Goal: Obtain resource: Download file/media

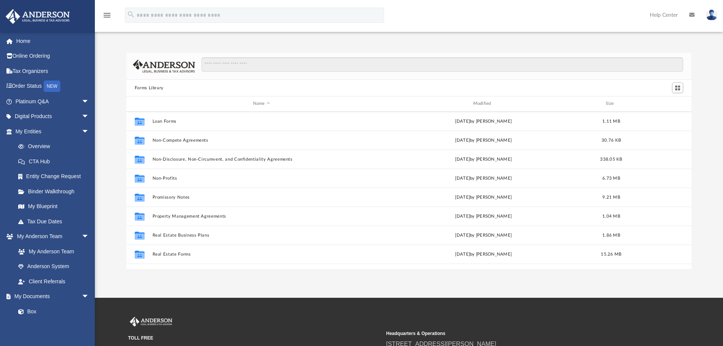
scroll to position [412, 0]
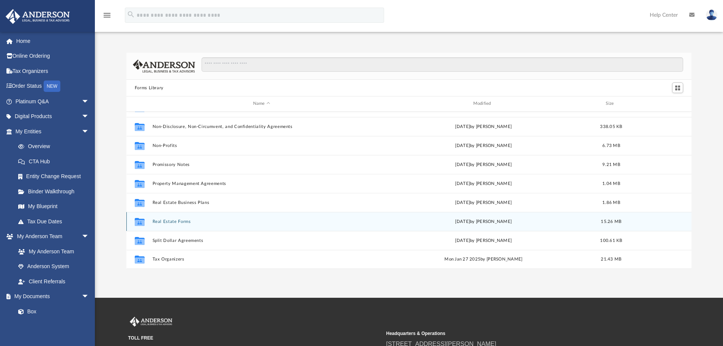
click at [152, 220] on div "Collaborated Folder Real Estate Forms [DATE] by [PERSON_NAME] 15.26 MB" at bounding box center [409, 221] width 566 height 19
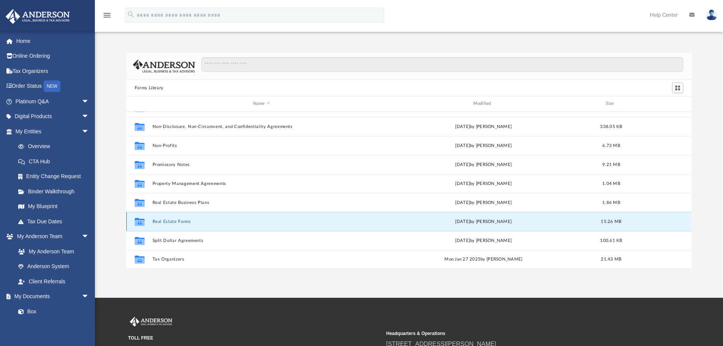
click at [137, 222] on icon "grid" at bounding box center [140, 223] width 10 height 6
click at [159, 222] on button "Real Estate Forms" at bounding box center [261, 221] width 219 height 5
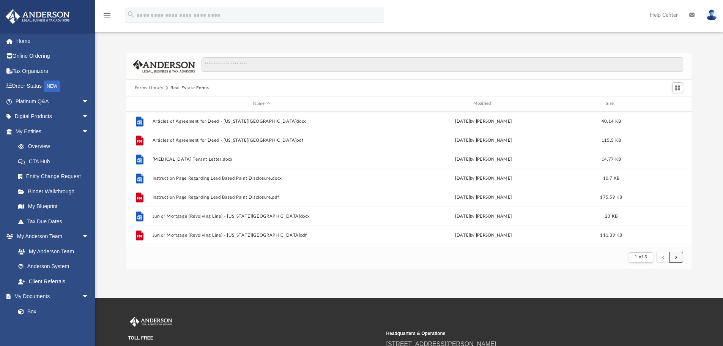
click at [678, 257] on span "submit" at bounding box center [677, 257] width 2 height 4
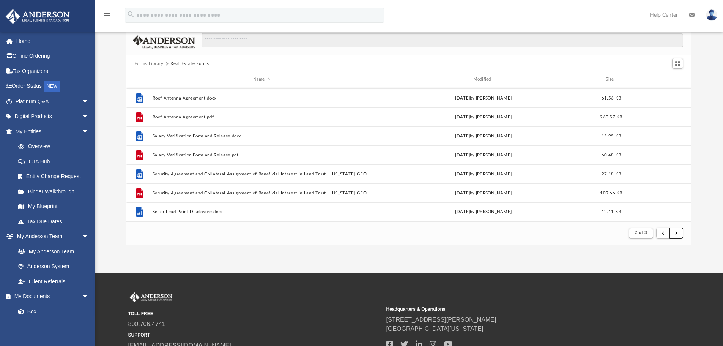
scroll to position [38, 0]
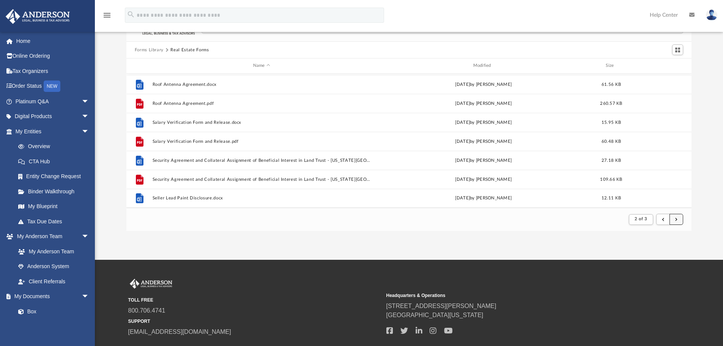
click at [678, 217] on button "submit" at bounding box center [677, 219] width 14 height 11
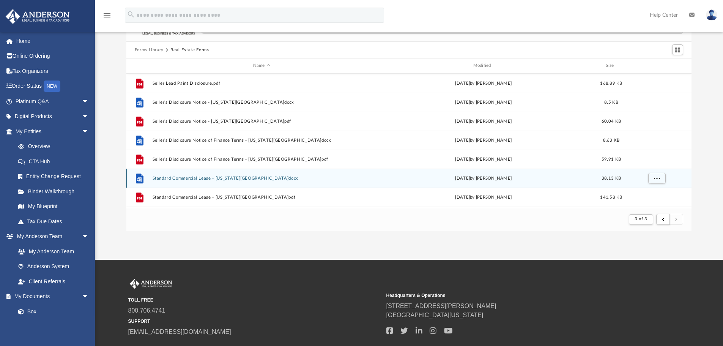
scroll to position [0, 0]
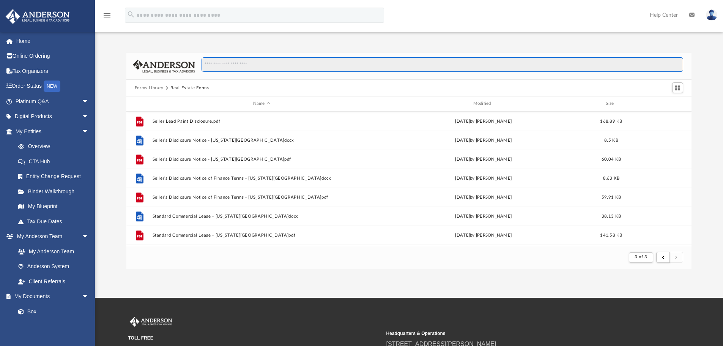
click at [225, 68] on input "Search files and folders" at bounding box center [443, 64] width 482 height 14
type input "****"
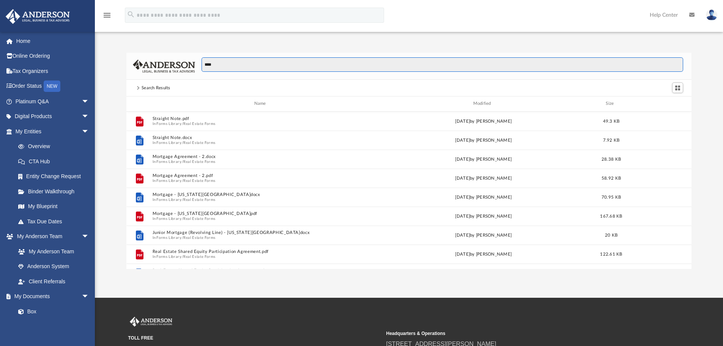
scroll to position [167, 560]
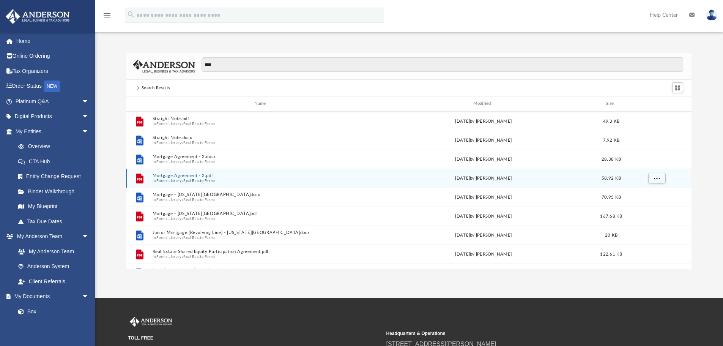
click at [171, 174] on button "Mortgage Agreement - 2.pdf" at bounding box center [261, 175] width 219 height 5
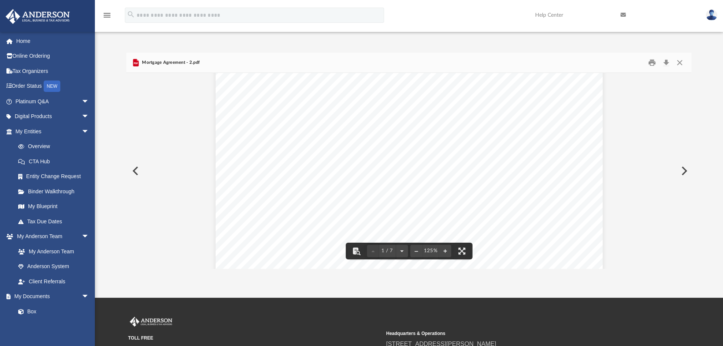
scroll to position [114, 0]
click at [679, 64] on button "Close" at bounding box center [680, 63] width 14 height 12
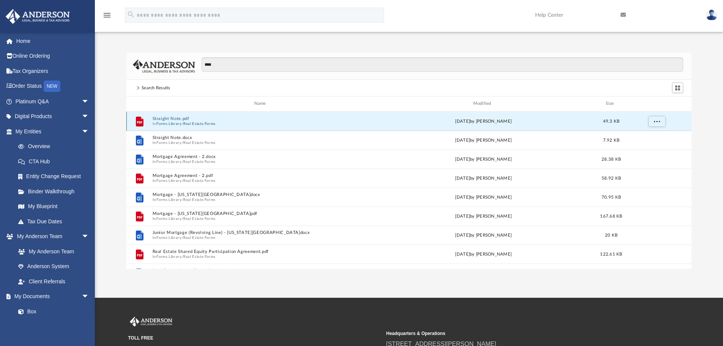
click at [181, 119] on button "Straight Note.pdf" at bounding box center [261, 118] width 219 height 5
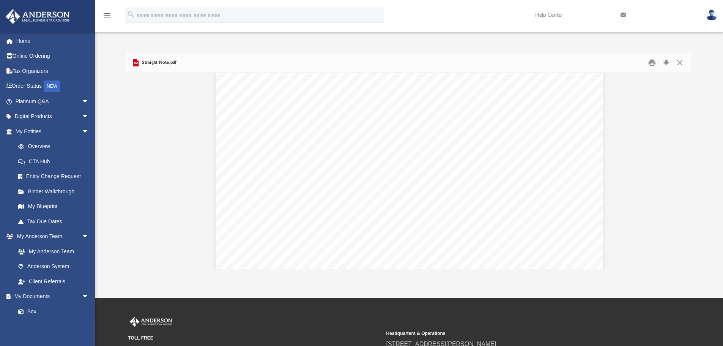
scroll to position [304, 0]
click at [654, 63] on button "Print" at bounding box center [652, 63] width 15 height 12
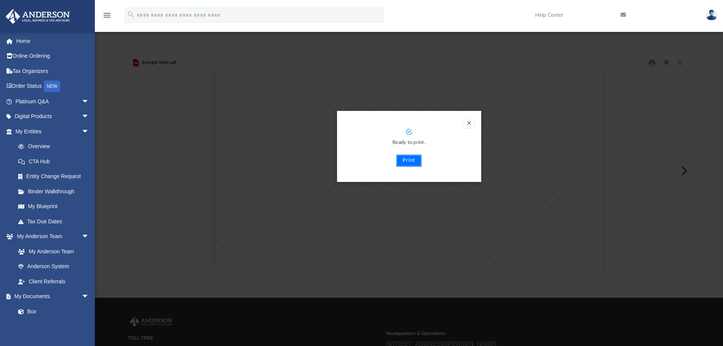
click at [409, 161] on button "Print" at bounding box center [408, 161] width 25 height 12
